Goal: Find specific page/section: Find specific page/section

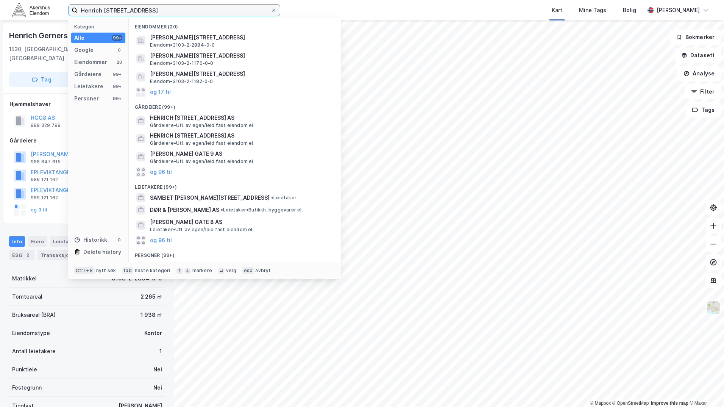
click at [108, 15] on input "Henrich [STREET_ADDRESS]" at bounding box center [174, 10] width 193 height 11
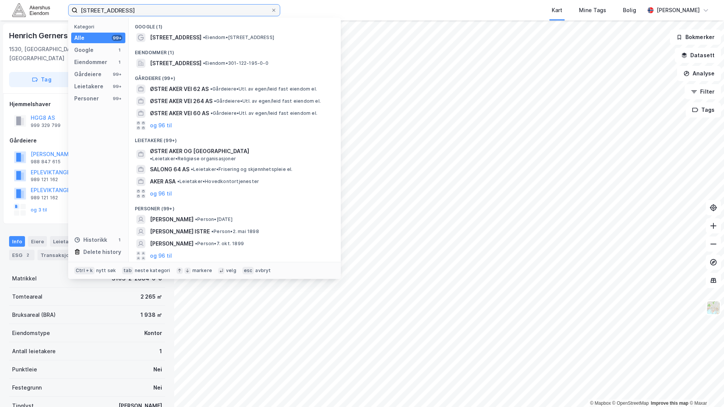
type input "[STREET_ADDRESS]"
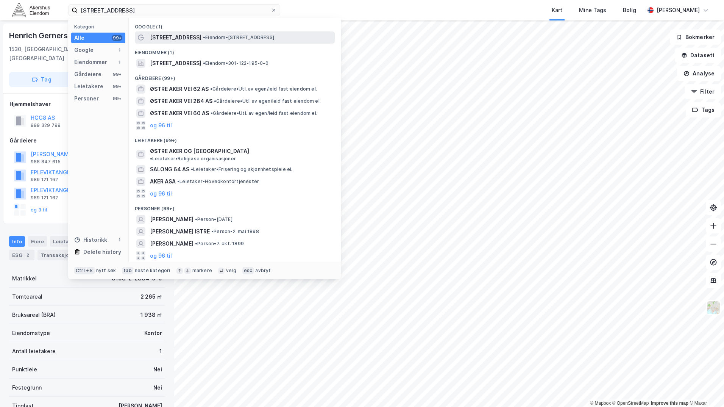
click at [203, 40] on span "•" at bounding box center [204, 37] width 2 height 6
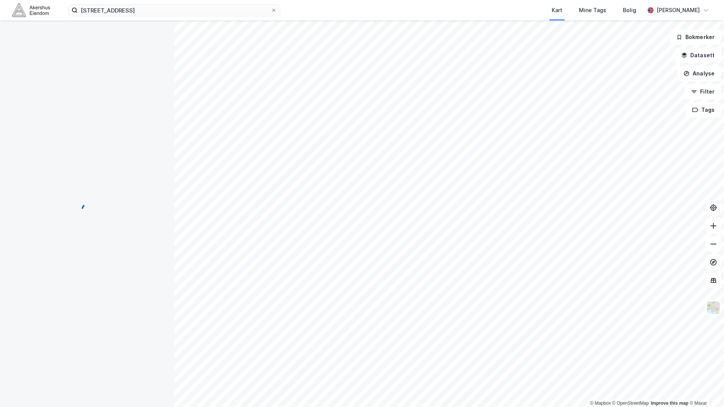
scroll to position [6, 0]
